Goal: Transaction & Acquisition: Register for event/course

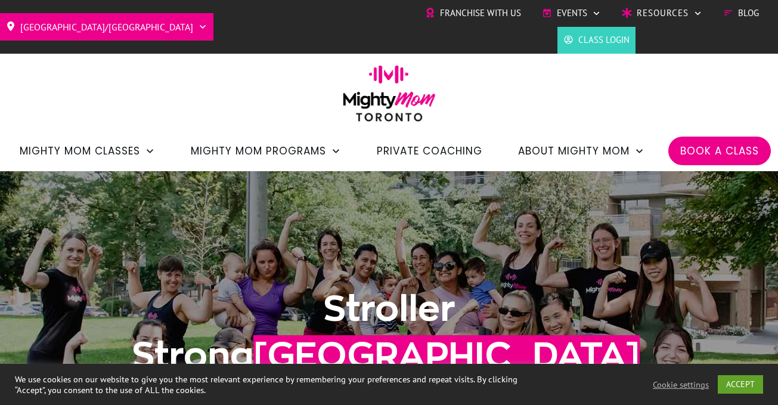
click at [711, 150] on span "Book a Class" at bounding box center [719, 151] width 79 height 20
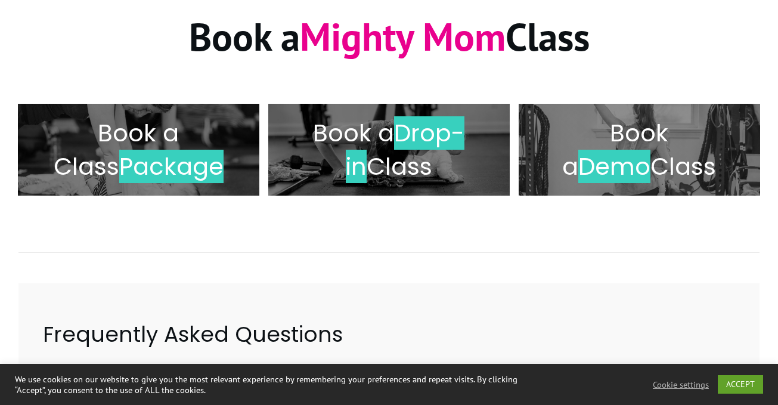
scroll to position [246, 0]
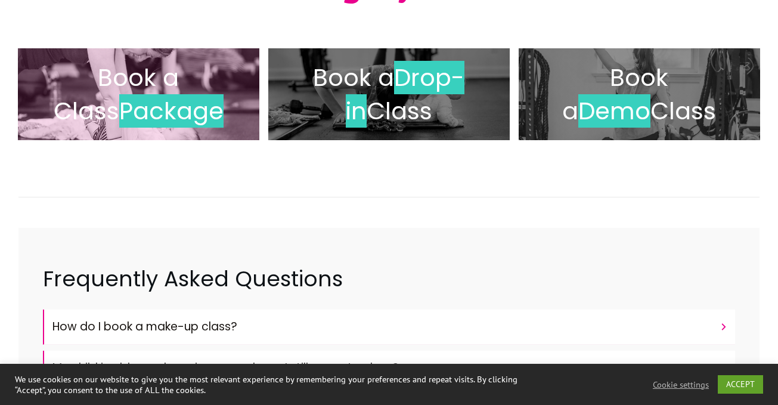
click at [129, 111] on span "Package" at bounding box center [171, 110] width 104 height 33
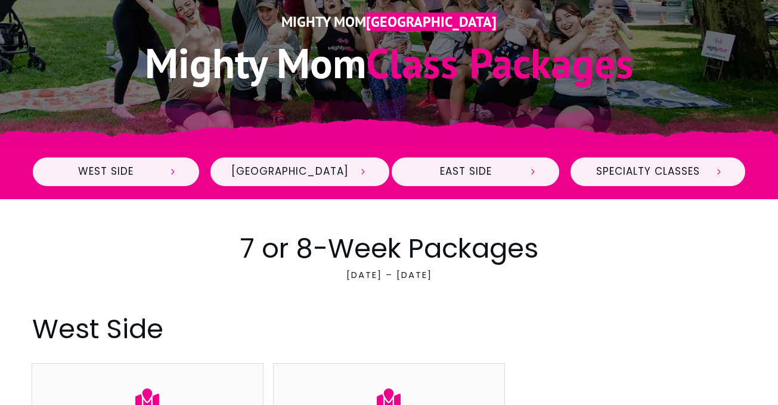
scroll to position [332, 0]
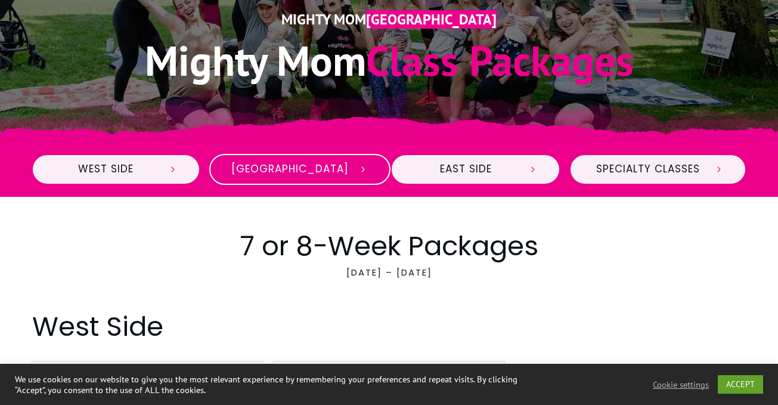
click at [296, 172] on span "[GEOGRAPHIC_DATA]" at bounding box center [289, 169] width 117 height 13
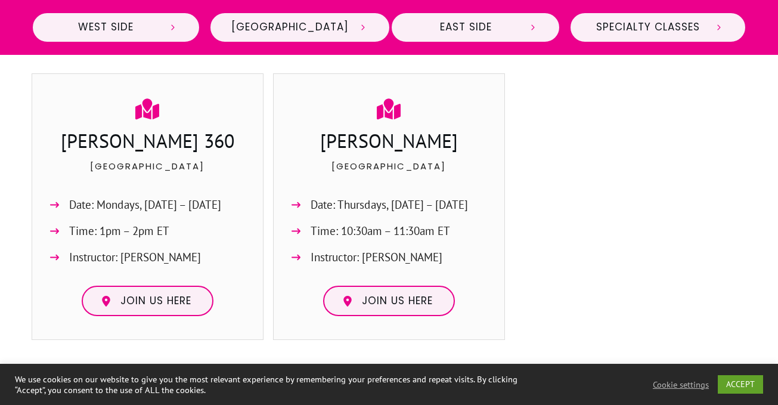
scroll to position [1012, 0]
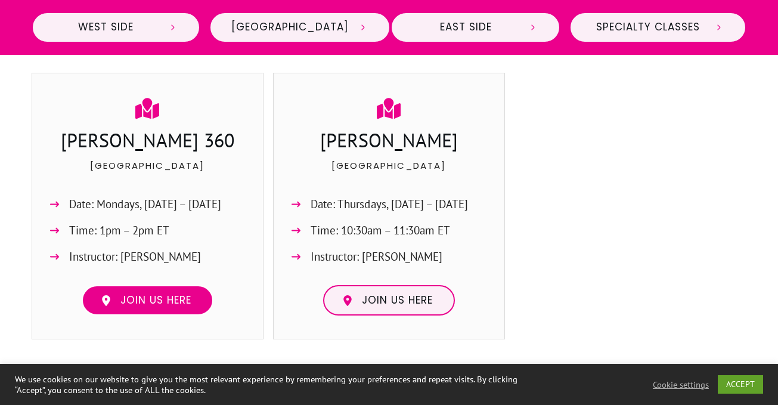
click at [160, 304] on span "Join us here" at bounding box center [155, 300] width 71 height 13
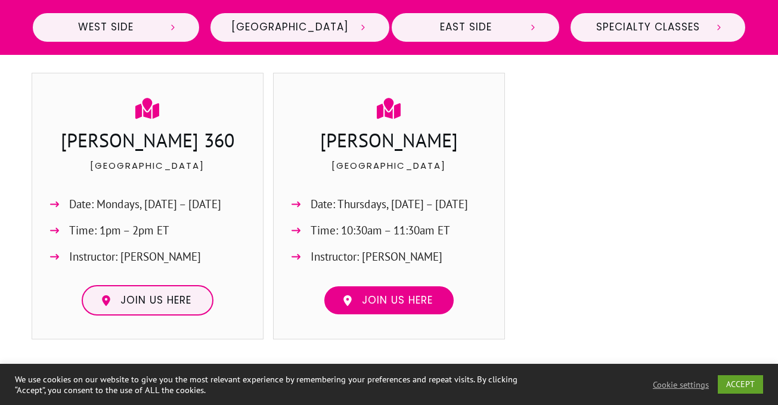
click at [364, 295] on span "Join us here" at bounding box center [397, 300] width 71 height 13
